Goal: Information Seeking & Learning: Learn about a topic

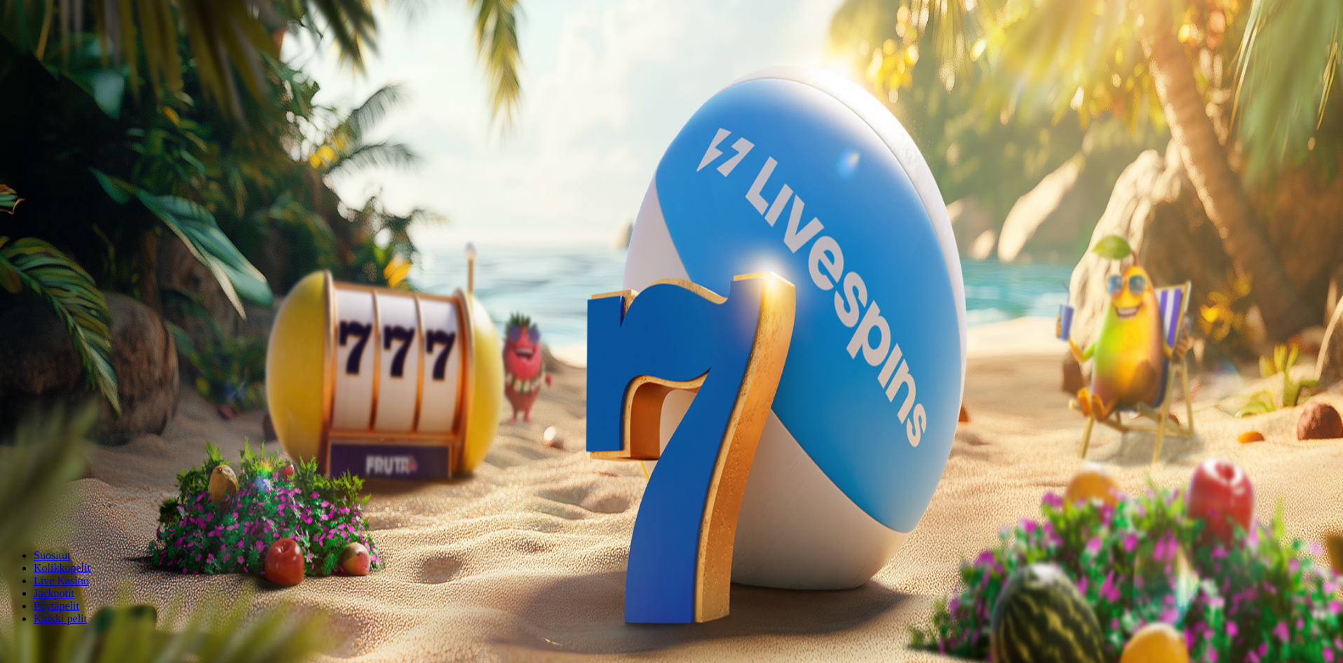
click at [97, 56] on span "Kirjaudu" at bounding box center [97, 51] width 34 height 11
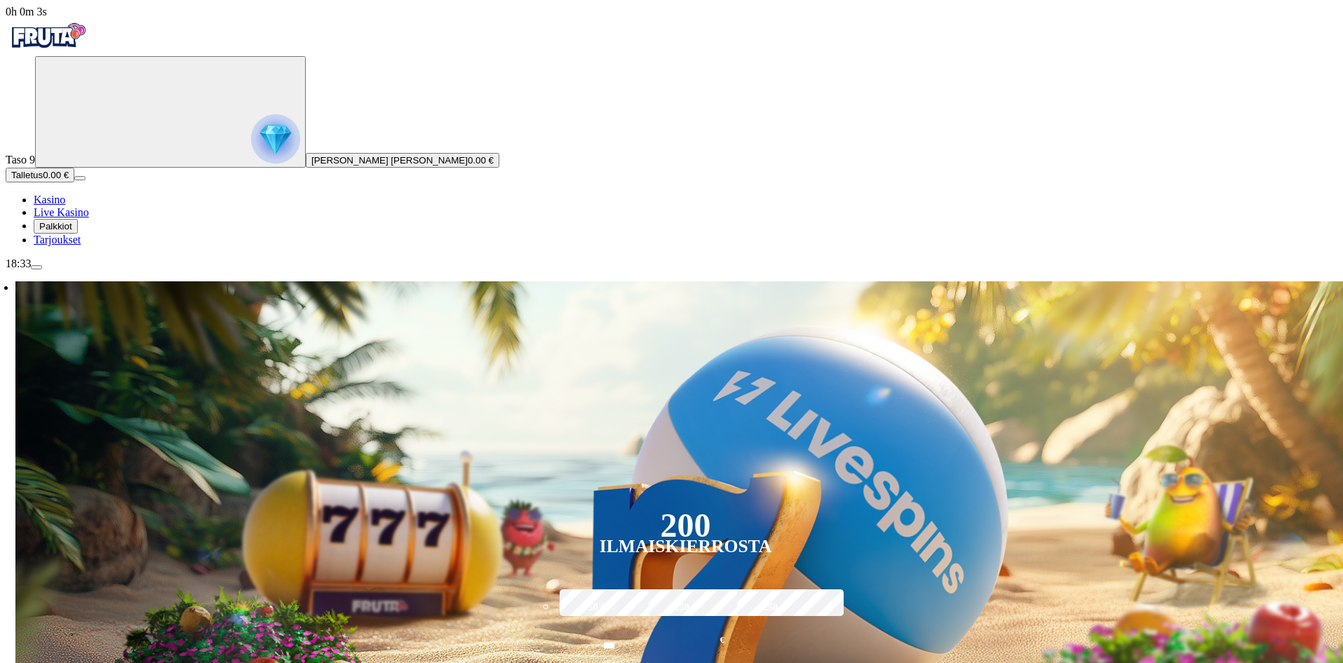
click at [36, 267] on span "menu icon" at bounding box center [36, 267] width 0 height 0
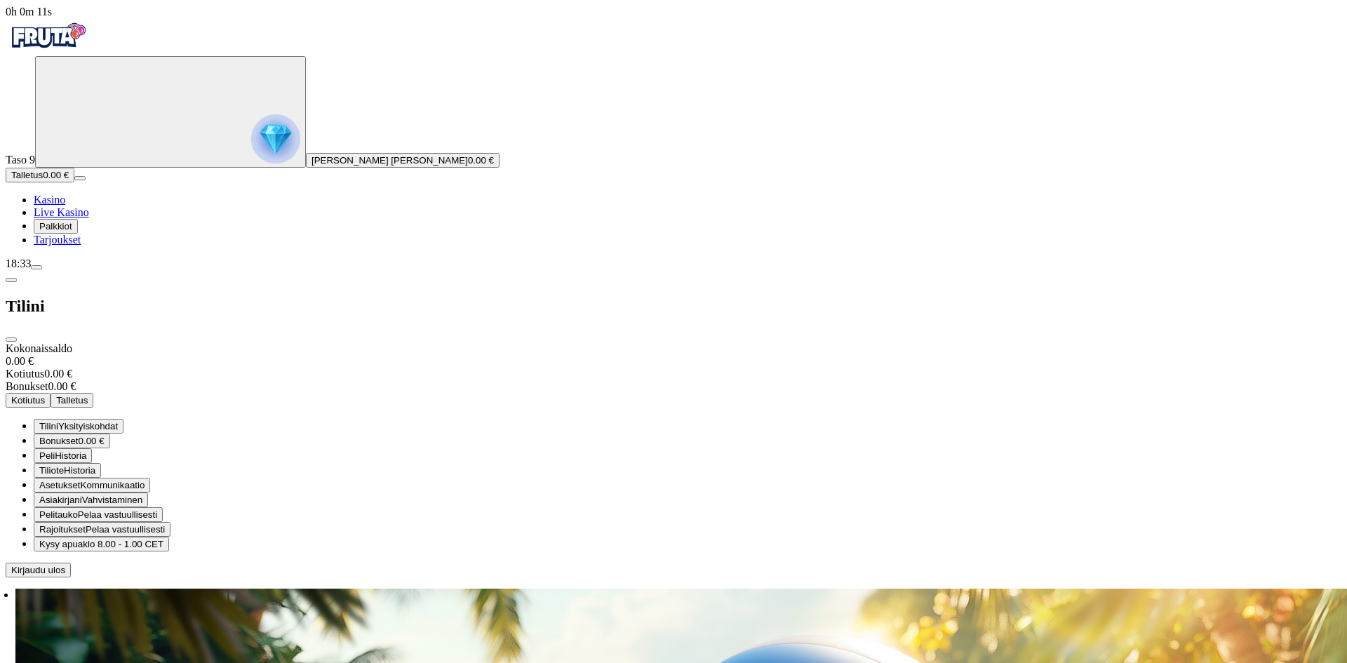
click at [81, 245] on span "Tarjoukset" at bounding box center [57, 240] width 47 height 12
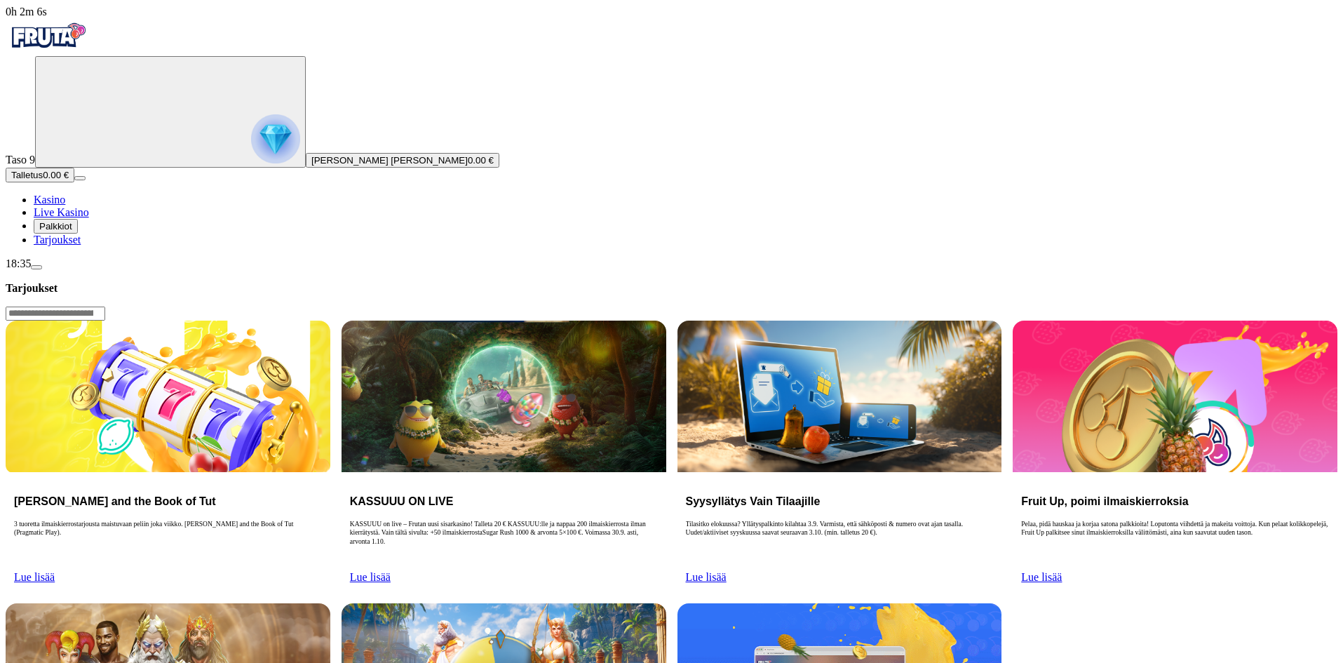
click at [251, 152] on img "Primary" at bounding box center [275, 138] width 49 height 49
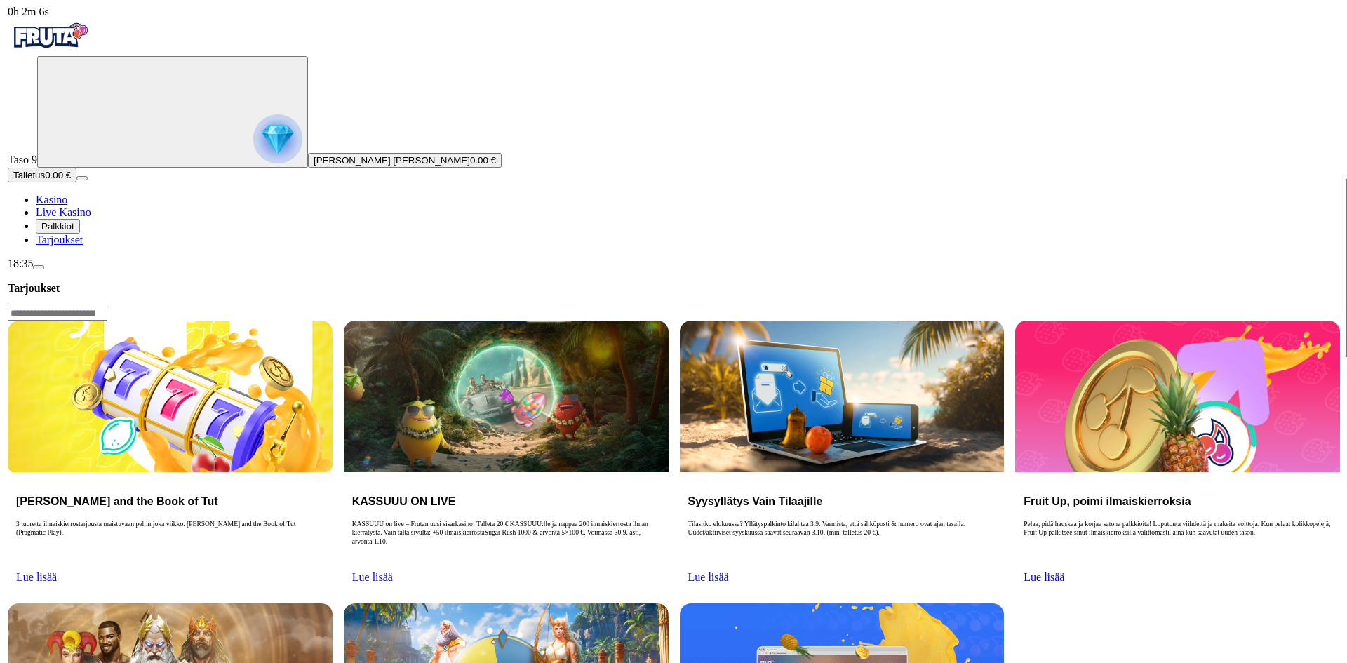
scroll to position [477, 0]
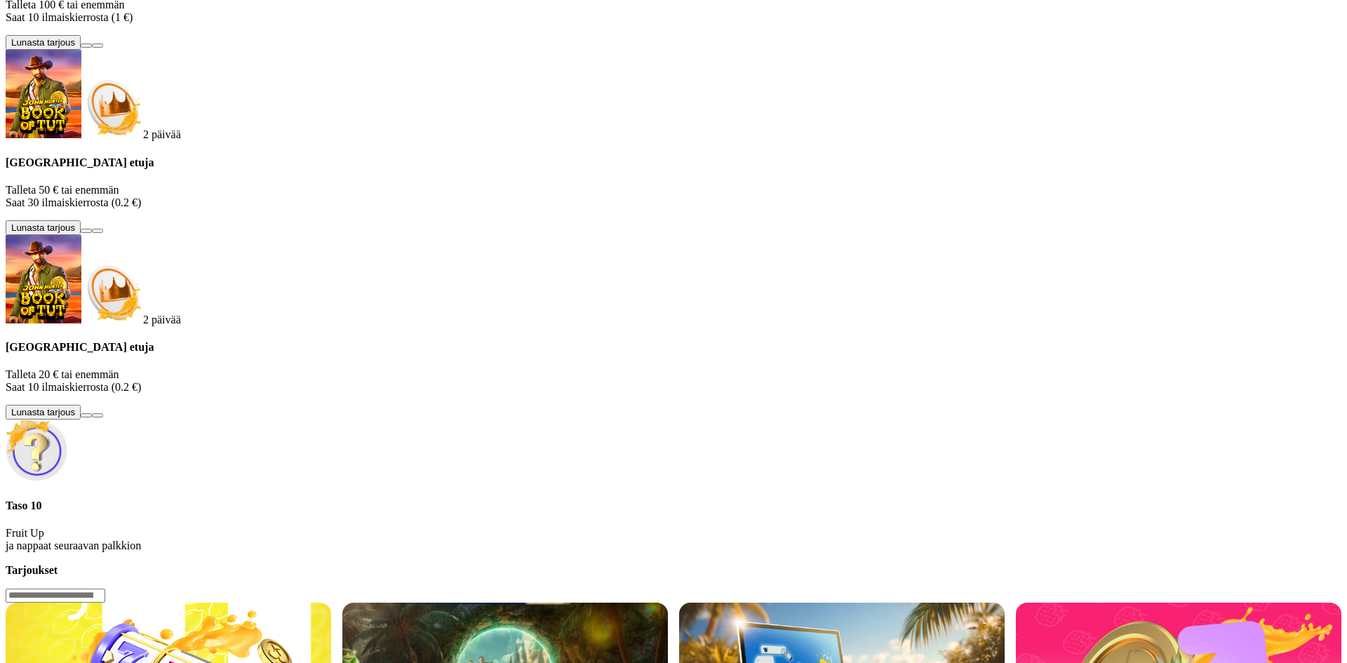
click at [97, 415] on span "info icon" at bounding box center [97, 415] width 0 height 0
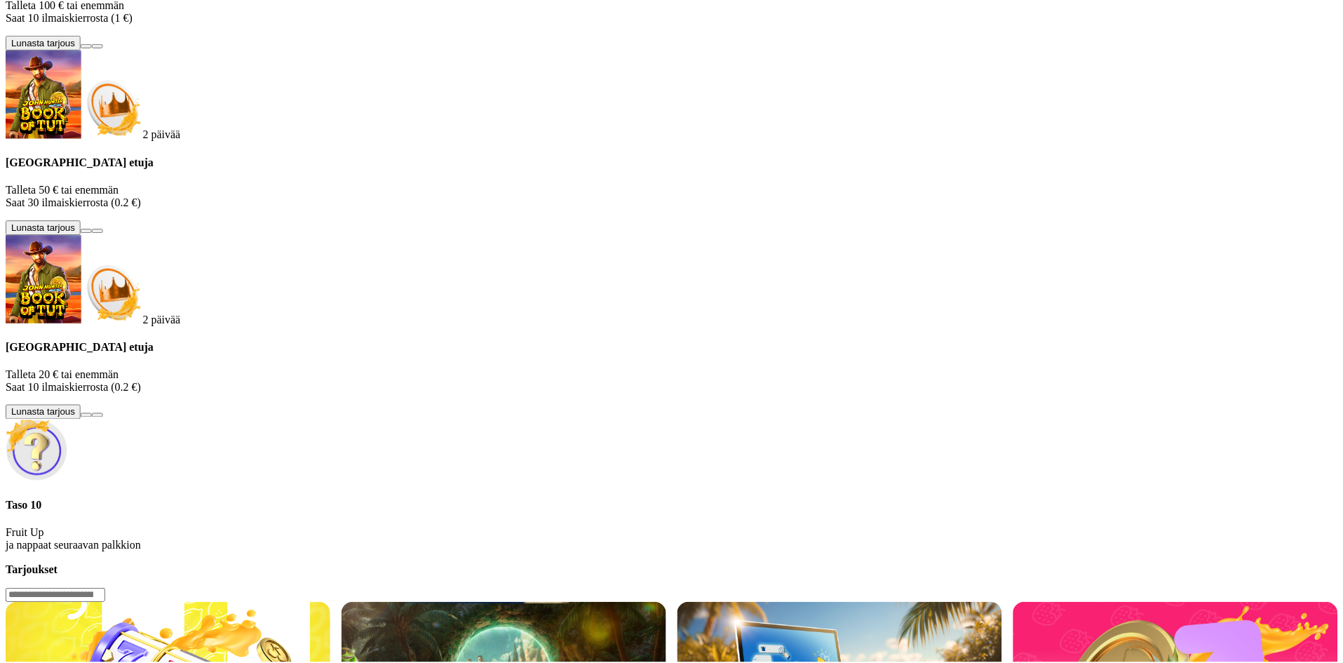
scroll to position [0, 0]
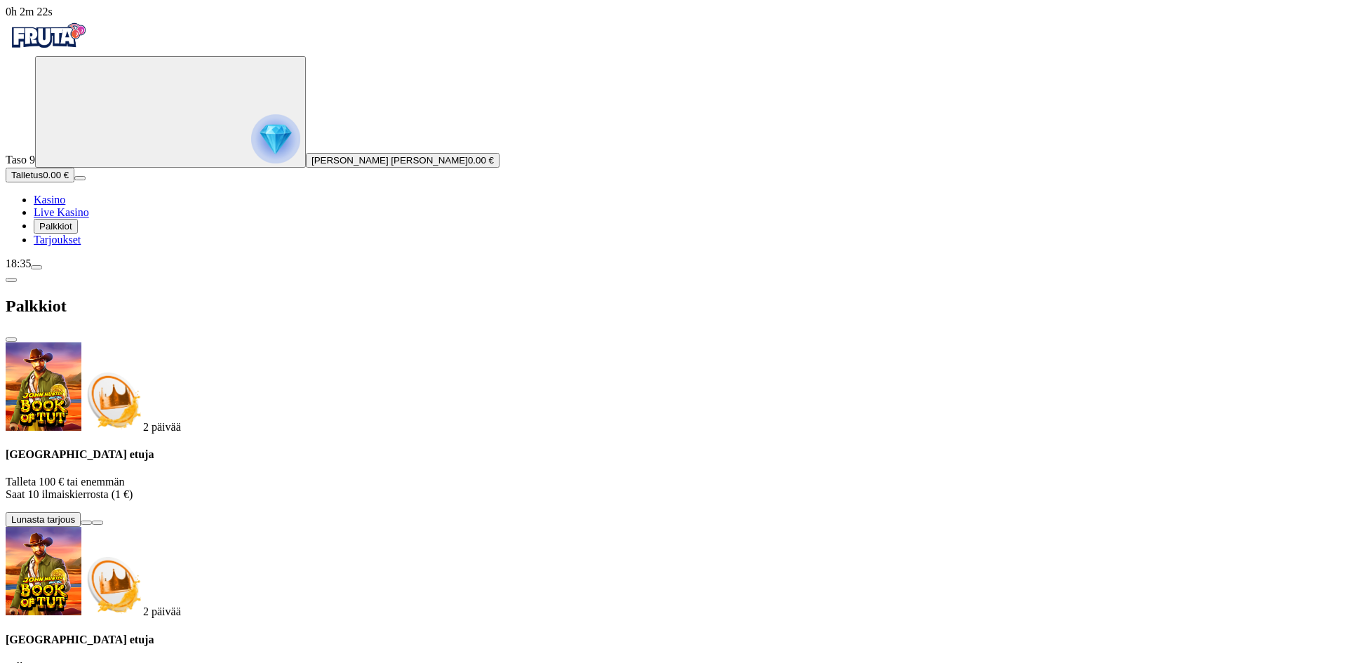
drag, startPoint x: 459, startPoint y: 154, endPoint x: 573, endPoint y: 149, distance: 113.7
drag, startPoint x: 1025, startPoint y: 421, endPoint x: 1045, endPoint y: 408, distance: 23.3
